Goal: Information Seeking & Learning: Learn about a topic

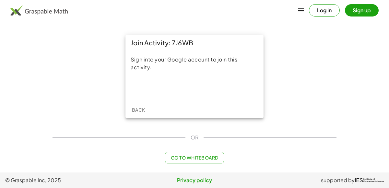
click at [198, 97] on div "Sign into your Google account to join this activity." at bounding box center [194, 76] width 138 height 51
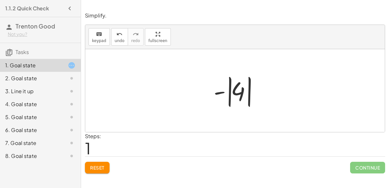
click at [368, 164] on span "Continue" at bounding box center [367, 168] width 35 height 12
click at [370, 168] on span "Continue" at bounding box center [367, 168] width 35 height 12
click at [365, 171] on span "Continue" at bounding box center [367, 168] width 35 height 12
click at [362, 165] on span "Continue" at bounding box center [367, 168] width 35 height 12
click at [361, 169] on span "Continue" at bounding box center [367, 168] width 35 height 12
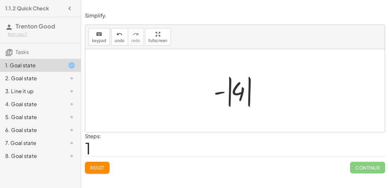
click at [366, 170] on span "Continue" at bounding box center [367, 168] width 35 height 12
click at [97, 167] on span "Reset" at bounding box center [97, 168] width 14 height 6
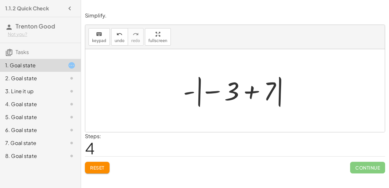
click at [99, 166] on span "Reset" at bounding box center [97, 168] width 14 height 6
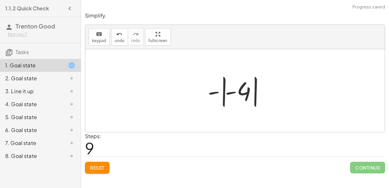
click at [102, 167] on span "Reset" at bounding box center [97, 168] width 14 height 6
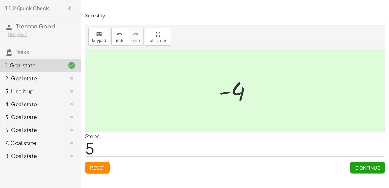
click at [361, 169] on span "Continue" at bounding box center [367, 168] width 25 height 6
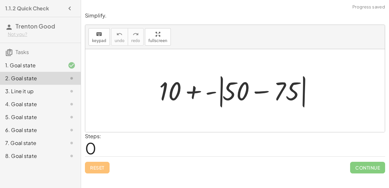
click at [52, 65] on div "1. Goal state" at bounding box center [31, 66] width 52 height 8
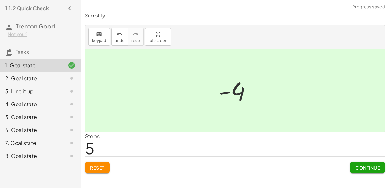
click at [99, 168] on span "Reset" at bounding box center [97, 168] width 14 height 6
click at [366, 169] on span "Continue" at bounding box center [367, 168] width 25 height 6
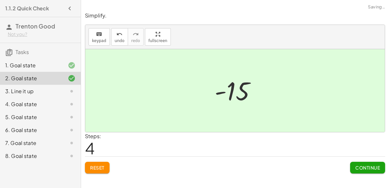
click at [363, 167] on span "Continue" at bounding box center [367, 168] width 25 height 6
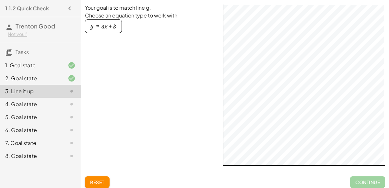
click at [63, 103] on div at bounding box center [66, 104] width 18 height 8
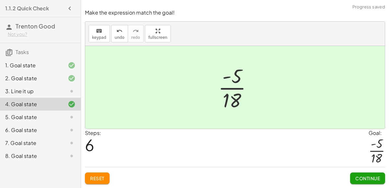
click at [361, 175] on button "Continue" at bounding box center [367, 179] width 35 height 12
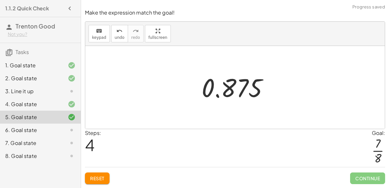
click at [72, 132] on icon at bounding box center [72, 130] width 8 height 8
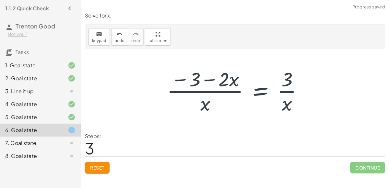
click at [104, 165] on span "Reset" at bounding box center [97, 168] width 14 height 6
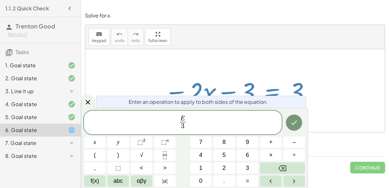
click at [296, 123] on icon "Done" at bounding box center [294, 123] width 8 height 8
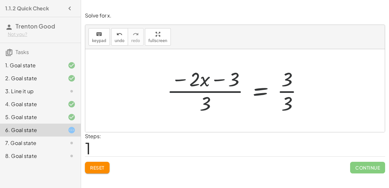
click at [98, 165] on span "Reset" at bounding box center [97, 168] width 14 height 6
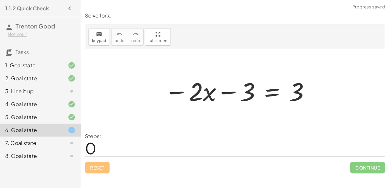
click at [208, 97] on div at bounding box center [237, 90] width 153 height 33
click at [268, 92] on div at bounding box center [237, 90] width 153 height 33
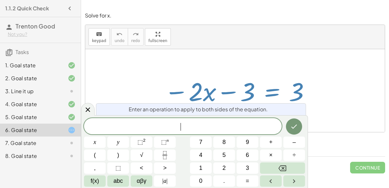
click at [125, 98] on div at bounding box center [234, 90] width 299 height 83
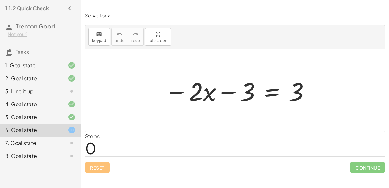
click at [275, 91] on div at bounding box center [237, 90] width 153 height 33
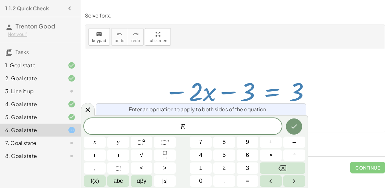
click at [170, 89] on div at bounding box center [237, 90] width 153 height 33
click at [145, 92] on div at bounding box center [234, 90] width 299 height 83
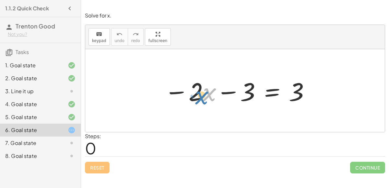
drag, startPoint x: 208, startPoint y: 96, endPoint x: 202, endPoint y: 99, distance: 6.7
click at [202, 99] on div at bounding box center [237, 90] width 153 height 33
click at [270, 95] on div at bounding box center [237, 90] width 153 height 33
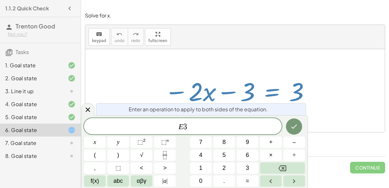
click at [294, 131] on button "Done" at bounding box center [294, 127] width 16 height 16
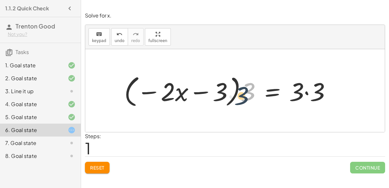
drag, startPoint x: 248, startPoint y: 96, endPoint x: 245, endPoint y: 97, distance: 3.4
click at [245, 97] on div at bounding box center [230, 90] width 218 height 37
click at [152, 97] on div at bounding box center [230, 90] width 218 height 37
click at [304, 94] on div at bounding box center [230, 90] width 218 height 37
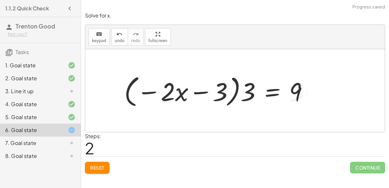
click at [246, 91] on div at bounding box center [218, 90] width 195 height 37
click at [99, 166] on span "Reset" at bounding box center [97, 168] width 14 height 6
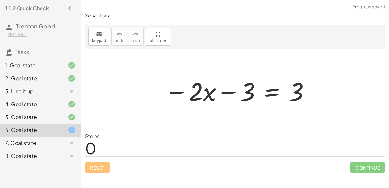
click at [29, 143] on div "7. Goal state" at bounding box center [31, 143] width 52 height 8
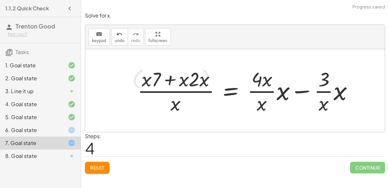
click at [99, 166] on span "Reset" at bounding box center [97, 168] width 14 height 6
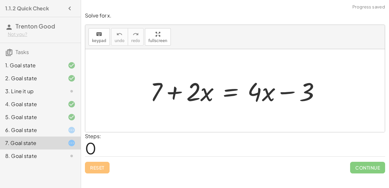
click at [35, 126] on div "6. Goal state" at bounding box center [31, 130] width 52 height 8
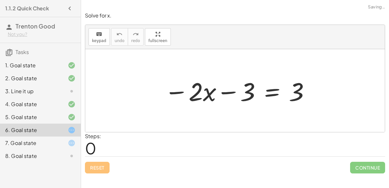
click at [34, 157] on div "8. Goal state" at bounding box center [31, 156] width 52 height 8
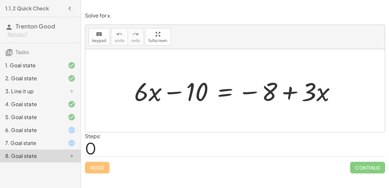
click at [41, 130] on div "6. Goal state" at bounding box center [31, 130] width 52 height 8
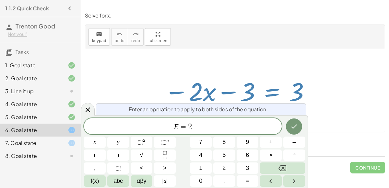
click at [292, 130] on icon "Done" at bounding box center [294, 127] width 8 height 8
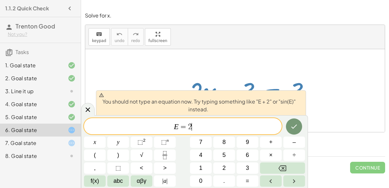
click at [290, 128] on icon "Done" at bounding box center [294, 127] width 8 height 8
click at [249, 122] on span "E = 2 ​" at bounding box center [183, 126] width 198 height 9
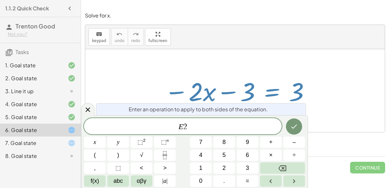
click at [295, 126] on icon "Done" at bounding box center [294, 127] width 6 height 4
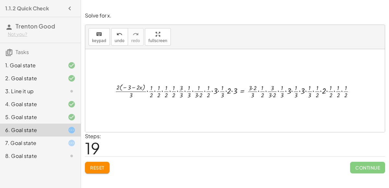
click at [97, 166] on span "Reset" at bounding box center [97, 168] width 14 height 6
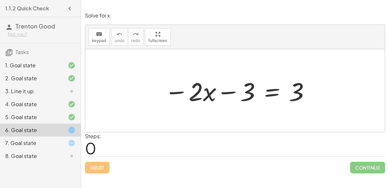
click at [28, 153] on div "8. Goal state" at bounding box center [31, 156] width 52 height 8
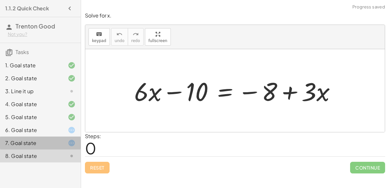
click at [30, 142] on div "7. Goal state" at bounding box center [31, 143] width 52 height 8
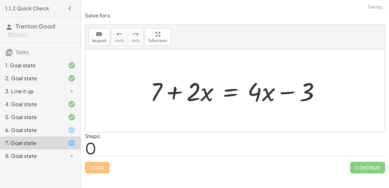
click at [32, 127] on div "6. Goal state" at bounding box center [31, 130] width 52 height 8
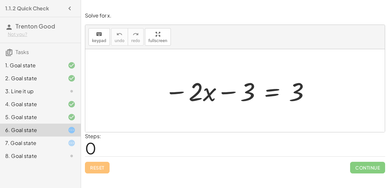
click at [17, 105] on div "4. Goal state" at bounding box center [31, 104] width 52 height 8
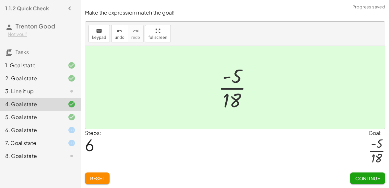
click at [94, 180] on span "Reset" at bounding box center [97, 179] width 14 height 6
click at [95, 179] on span "Reset" at bounding box center [97, 179] width 14 height 6
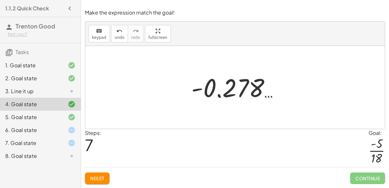
click at [52, 150] on div "6. Goal state" at bounding box center [40, 156] width 81 height 13
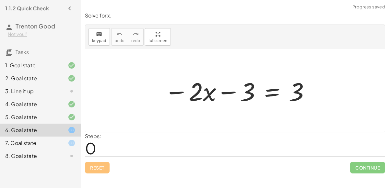
click at [48, 100] on div "4. Goal state" at bounding box center [31, 104] width 52 height 8
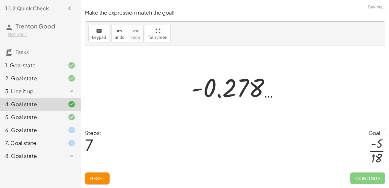
click at [50, 106] on div "4. Goal state" at bounding box center [31, 104] width 52 height 8
click at [95, 178] on span "Reset" at bounding box center [97, 179] width 14 height 6
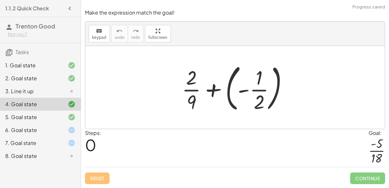
click at [37, 89] on div "3. Line it up" at bounding box center [31, 91] width 52 height 8
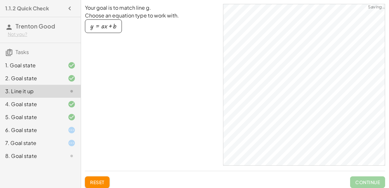
click at [39, 140] on div "7. Goal state" at bounding box center [31, 143] width 52 height 8
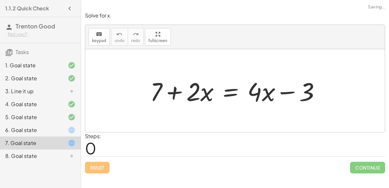
click at [37, 150] on div "6. Goal state" at bounding box center [40, 156] width 81 height 13
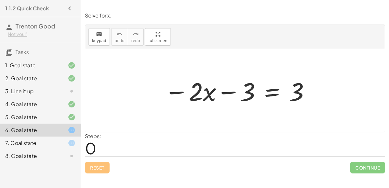
click at [93, 171] on div "Reset Continue" at bounding box center [235, 165] width 300 height 17
click at [95, 168] on div "Reset Continue" at bounding box center [235, 165] width 300 height 17
click at [103, 165] on div "Reset Continue" at bounding box center [235, 165] width 300 height 17
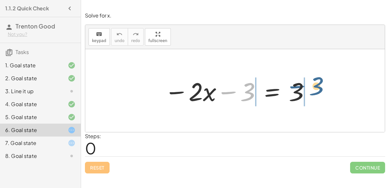
drag, startPoint x: 244, startPoint y: 92, endPoint x: 315, endPoint y: 86, distance: 70.6
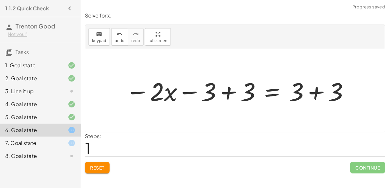
click at [317, 90] on div at bounding box center [237, 90] width 231 height 33
click at [232, 93] on div at bounding box center [217, 90] width 191 height 33
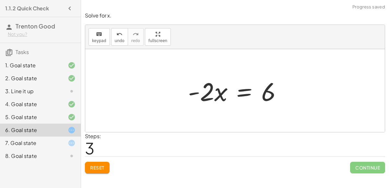
click at [238, 95] on div at bounding box center [237, 90] width 105 height 33
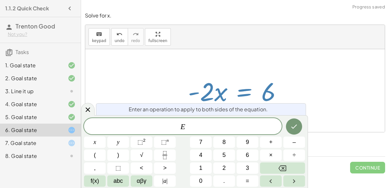
click at [167, 84] on div at bounding box center [234, 90] width 299 height 83
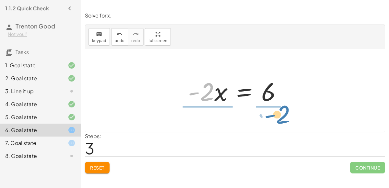
drag, startPoint x: 204, startPoint y: 93, endPoint x: 281, endPoint y: 116, distance: 80.8
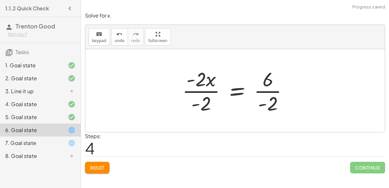
click at [207, 91] on div at bounding box center [238, 91] width 118 height 50
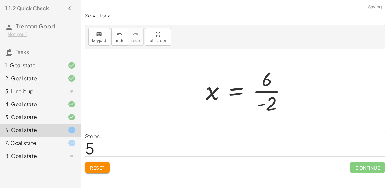
click at [267, 91] on div at bounding box center [249, 91] width 93 height 50
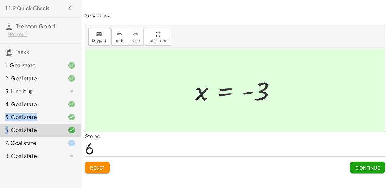
click at [360, 172] on button "Continue" at bounding box center [367, 168] width 35 height 12
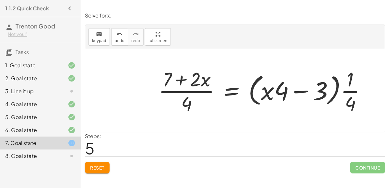
click at [97, 167] on span "Reset" at bounding box center [97, 168] width 14 height 6
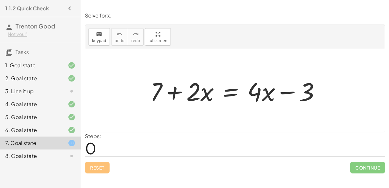
click at [94, 163] on div "Reset Continue" at bounding box center [235, 165] width 300 height 17
click at [95, 163] on div "Reset Continue" at bounding box center [235, 165] width 300 height 17
click at [36, 120] on div "5. Goal state" at bounding box center [31, 117] width 52 height 8
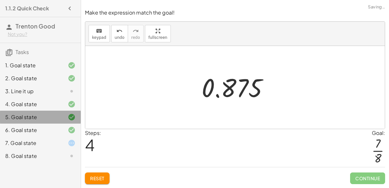
click at [41, 127] on div "6. Goal state" at bounding box center [31, 130] width 52 height 8
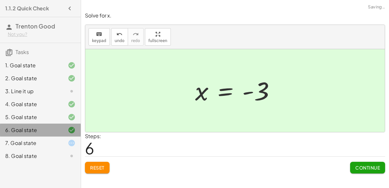
click at [48, 144] on div "7. Goal state" at bounding box center [31, 143] width 52 height 8
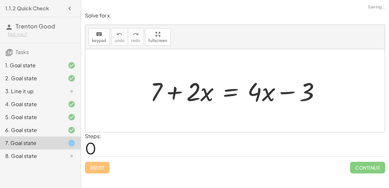
click at [95, 162] on div "Reset Continue" at bounding box center [235, 165] width 300 height 17
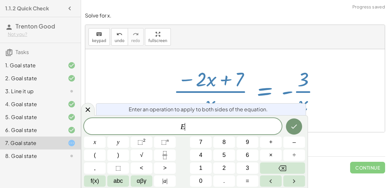
click at [306, 64] on div "+ 7 + · 2 · x = + · 4 · x − 3 − · 4 · x + 7 + · 2 · x = + · 4 · x − · 4 · x − 3…" at bounding box center [246, 90] width 165 height 53
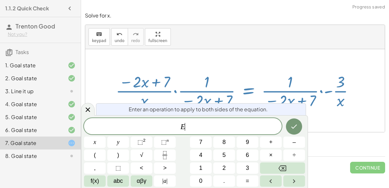
click at [226, 108] on span "Enter an operation to apply to both sides of the equation." at bounding box center [198, 110] width 139 height 8
click at [352, 110] on div "+ 7 + · 2 · x = + · 4 · x − 3 − · 4 · x + 7 + · 2 · x = + · 4 · x − · 4 · x − 3…" at bounding box center [235, 90] width 258 height 43
click at [308, 123] on div "Enter an operation to apply to both sides of the equation. E x y ⬚ 2 ⬚ n 7 8 9 …" at bounding box center [194, 151] width 227 height 73
click at [291, 120] on button "Done" at bounding box center [294, 127] width 16 height 16
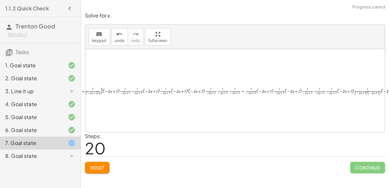
click at [242, 84] on div "+ 7 + · 2 · x = + · 4 · x − 3 − · 4 · x + 7 + · 2 · x = + · 4 · x − · 4 · x − 3…" at bounding box center [235, 90] width 369 height 15
click at [93, 171] on button "Reset" at bounding box center [97, 168] width 25 height 12
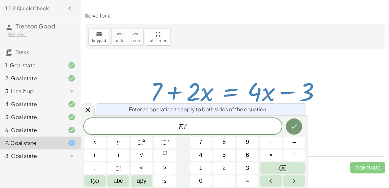
click at [291, 127] on icon "Done" at bounding box center [294, 127] width 8 height 8
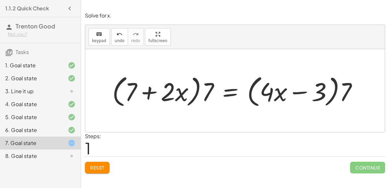
click at [94, 168] on span "Reset" at bounding box center [97, 168] width 14 height 6
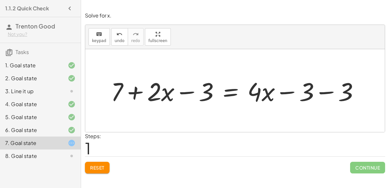
click at [94, 165] on span "Reset" at bounding box center [97, 168] width 14 height 6
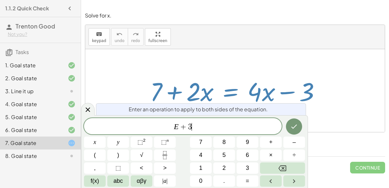
click at [292, 130] on icon "Done" at bounding box center [294, 127] width 8 height 8
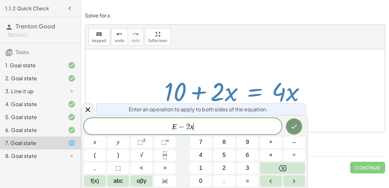
click at [292, 126] on icon "Done" at bounding box center [294, 127] width 8 height 8
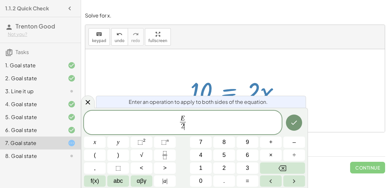
click at [296, 125] on icon "Done" at bounding box center [294, 123] width 8 height 8
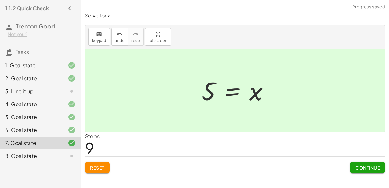
click at [362, 166] on span "Continue" at bounding box center [367, 168] width 25 height 6
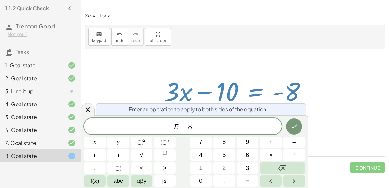
click at [296, 126] on icon "Done" at bounding box center [294, 127] width 8 height 8
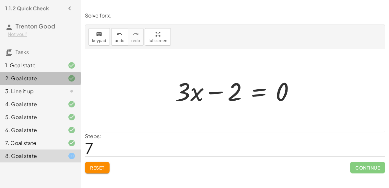
click at [0, 98] on div "2. Goal state" at bounding box center [40, 104] width 81 height 13
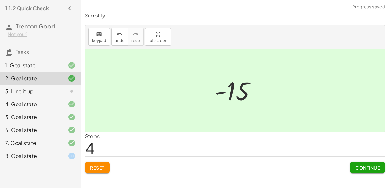
click at [51, 155] on div "8. Goal state" at bounding box center [31, 156] width 52 height 8
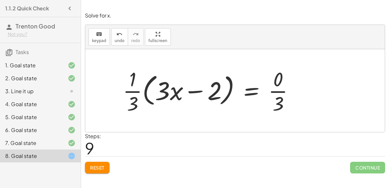
click at [94, 166] on span "Reset" at bounding box center [97, 168] width 14 height 6
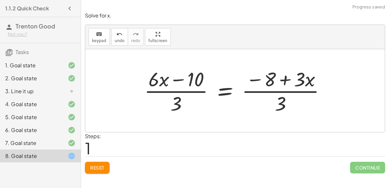
click at [97, 167] on span "Reset" at bounding box center [97, 168] width 14 height 6
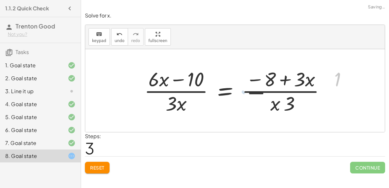
click at [96, 172] on button "Reset" at bounding box center [97, 168] width 25 height 12
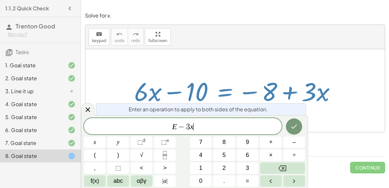
click at [292, 132] on button "Done" at bounding box center [294, 127] width 16 height 16
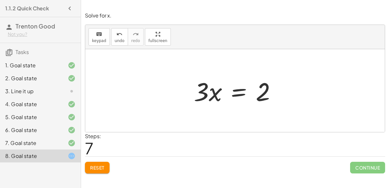
click at [97, 169] on span "Reset" at bounding box center [97, 168] width 14 height 6
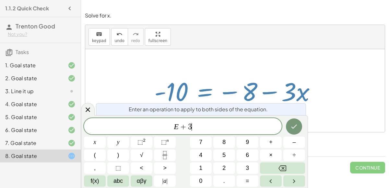
click at [293, 128] on icon "Done" at bounding box center [294, 127] width 8 height 8
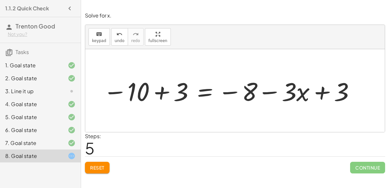
click at [98, 167] on span "Reset" at bounding box center [97, 168] width 14 height 6
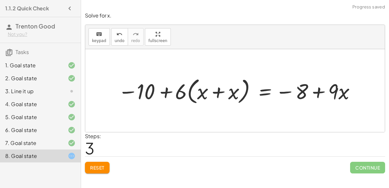
click at [101, 167] on span "Reset" at bounding box center [97, 168] width 14 height 6
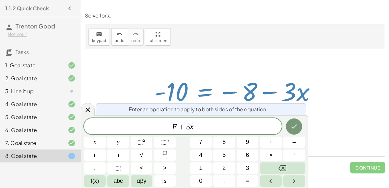
click at [292, 126] on icon "Done" at bounding box center [294, 127] width 8 height 8
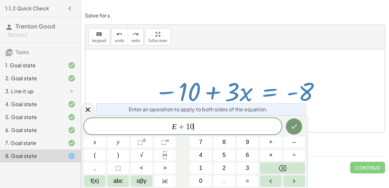
click at [297, 123] on icon "Done" at bounding box center [294, 127] width 8 height 8
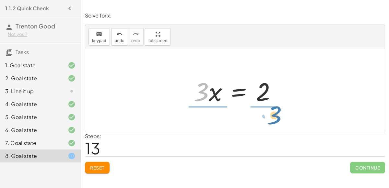
drag, startPoint x: 205, startPoint y: 94, endPoint x: 278, endPoint y: 117, distance: 76.6
click at [278, 117] on div "+ · 6 · x − 10 = − 8 + · 3 · x + · 6 · x − 10 − · 6 · x = − 8 + · 3 · x − · 6 ·…" at bounding box center [234, 90] width 299 height 83
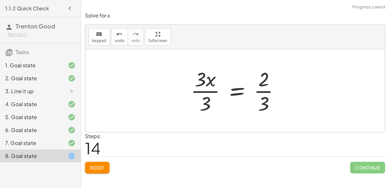
click at [259, 90] on div at bounding box center [237, 91] width 100 height 50
click at [203, 91] on div at bounding box center [237, 91] width 100 height 50
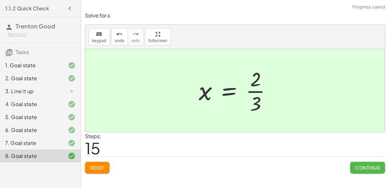
click at [362, 166] on span "Continue" at bounding box center [367, 168] width 25 height 6
